Goal: Transaction & Acquisition: Purchase product/service

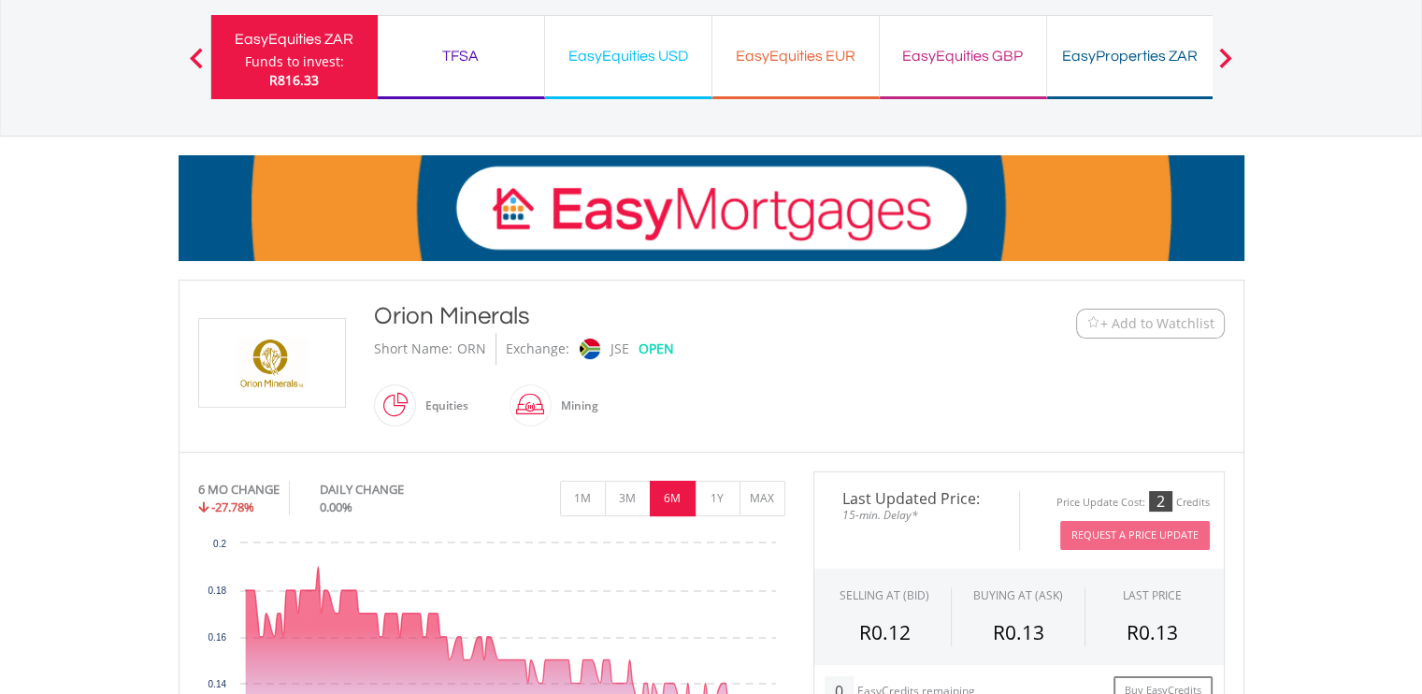
scroll to position [129, 0]
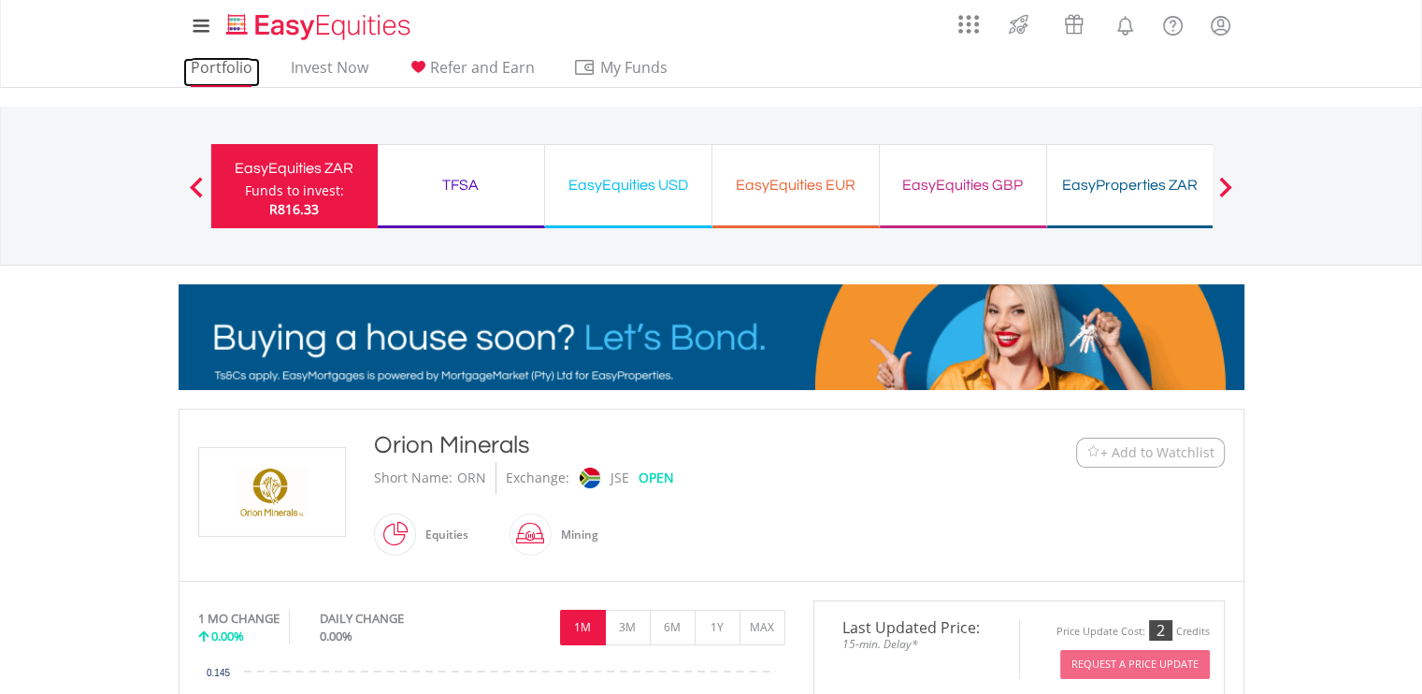
click at [188, 73] on link "Portfolio" at bounding box center [221, 72] width 77 height 29
